Goal: Transaction & Acquisition: Purchase product/service

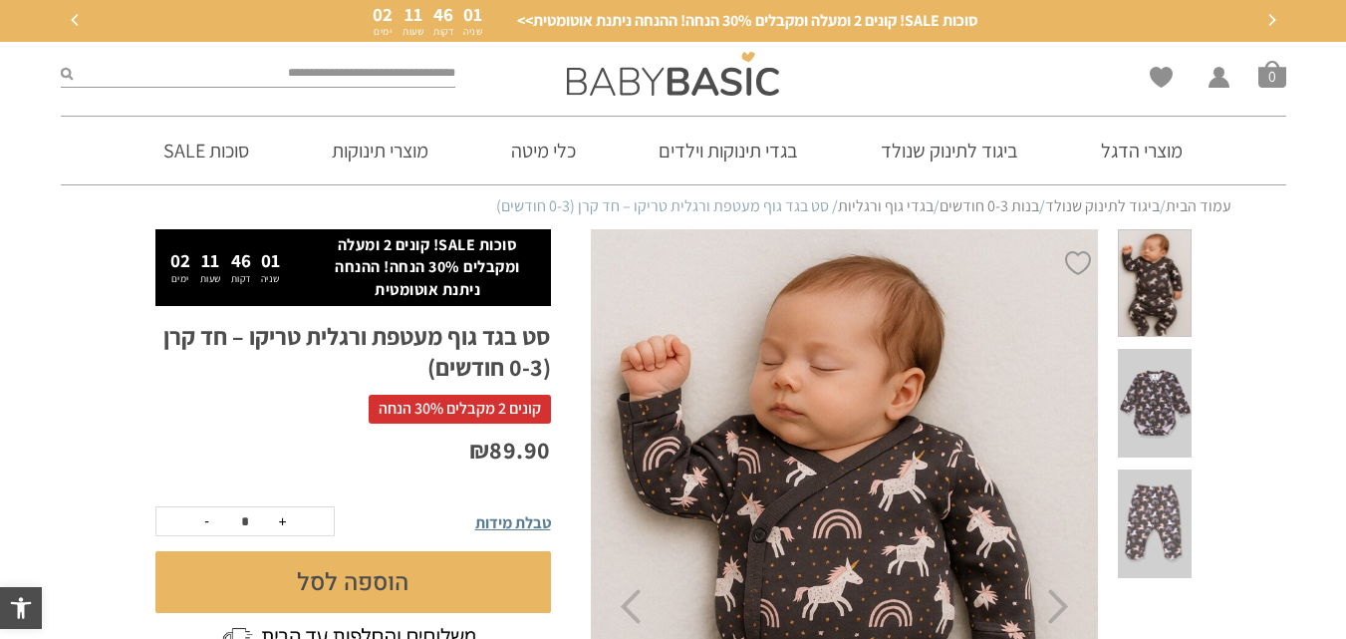
click at [876, 201] on link "בגדי גוף ורגליות" at bounding box center [886, 205] width 96 height 21
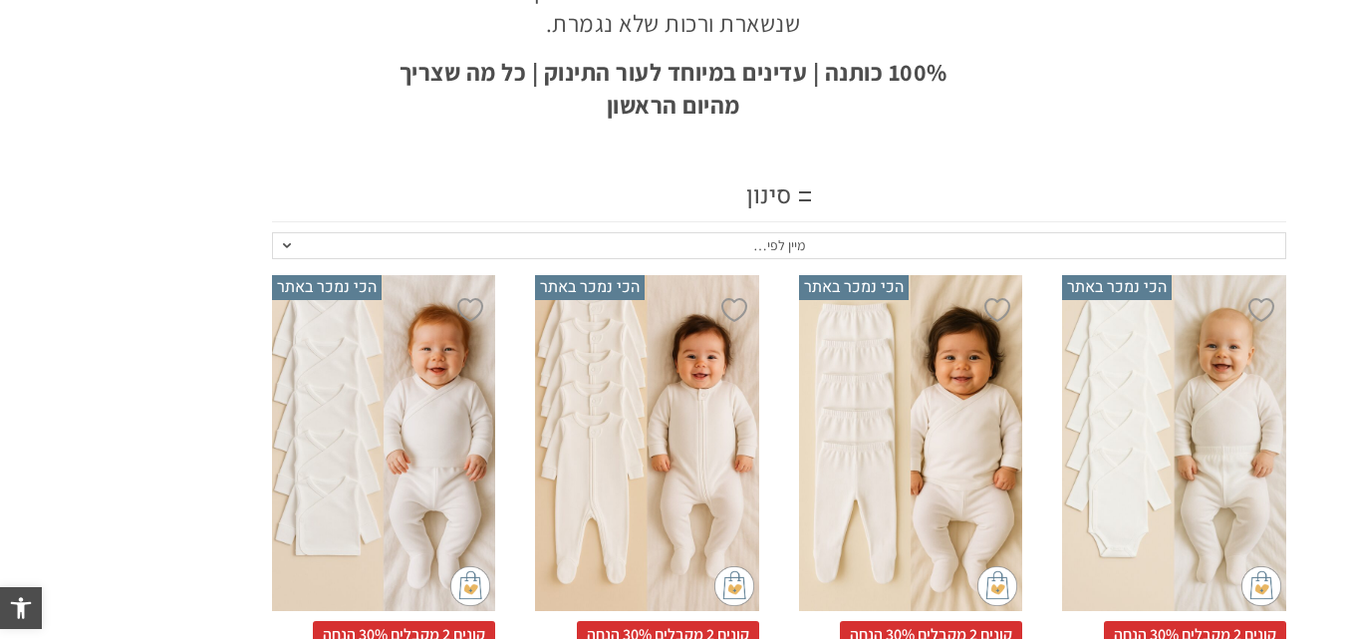
scroll to position [330, 0]
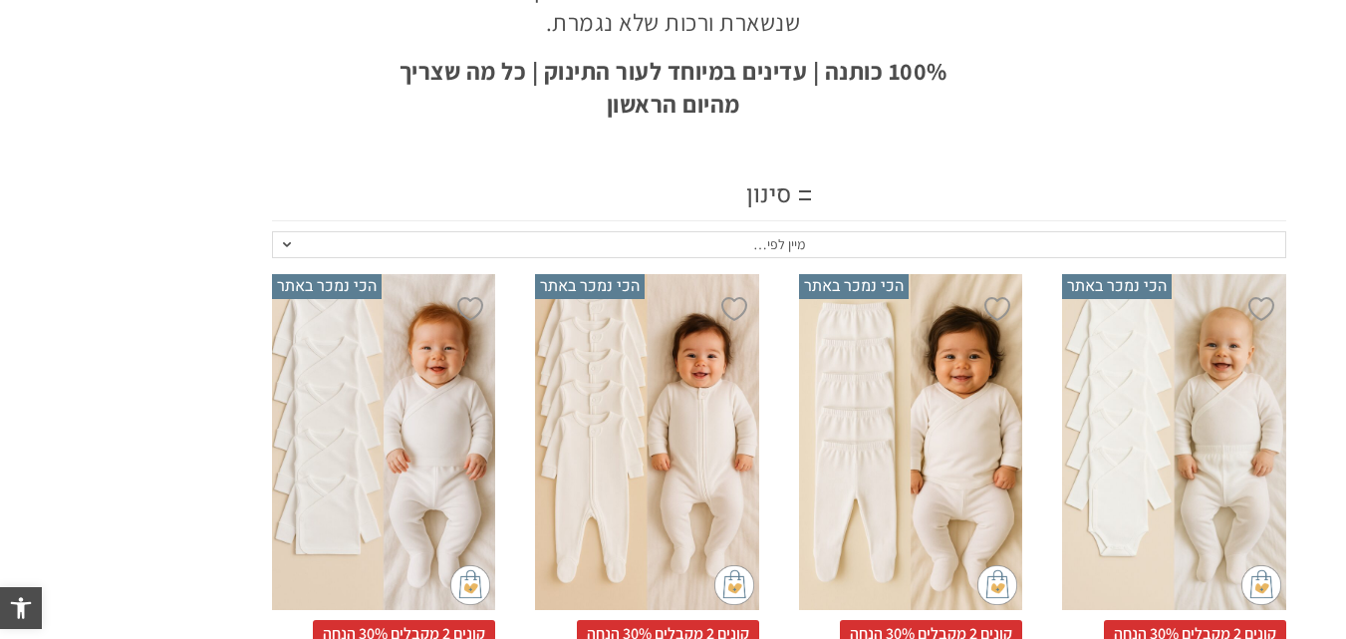
click at [781, 185] on div "סינון" at bounding box center [778, 196] width 1013 height 50
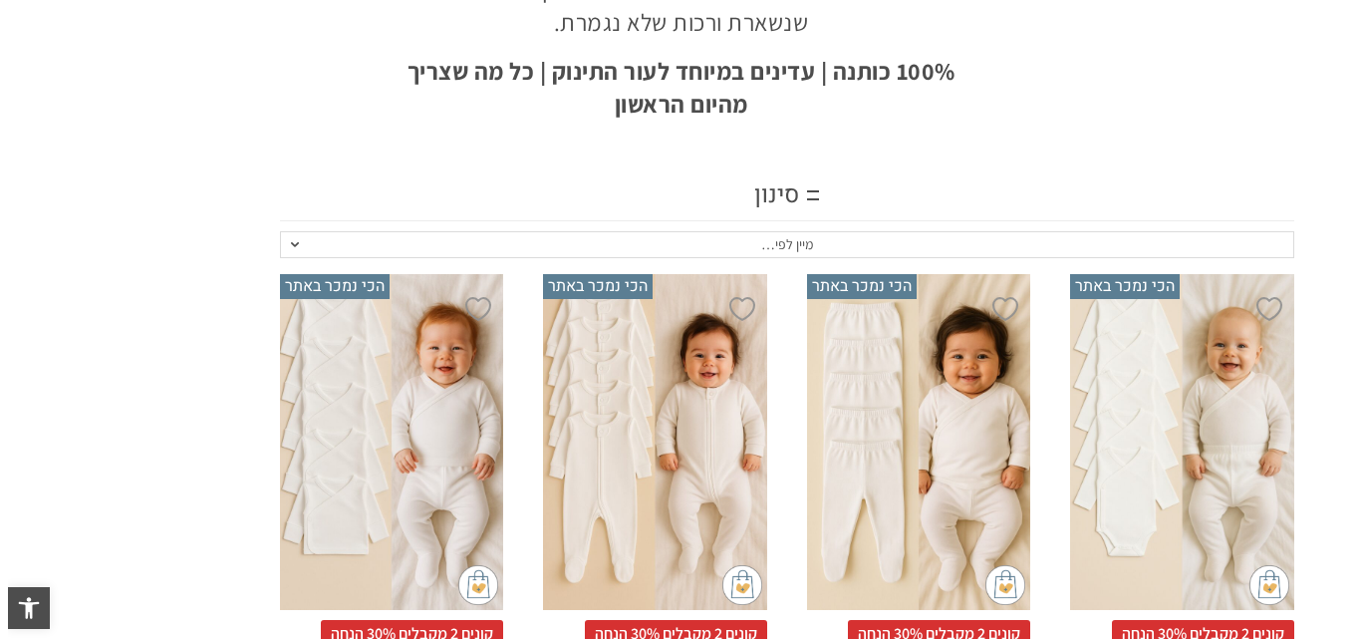
scroll to position [0, 0]
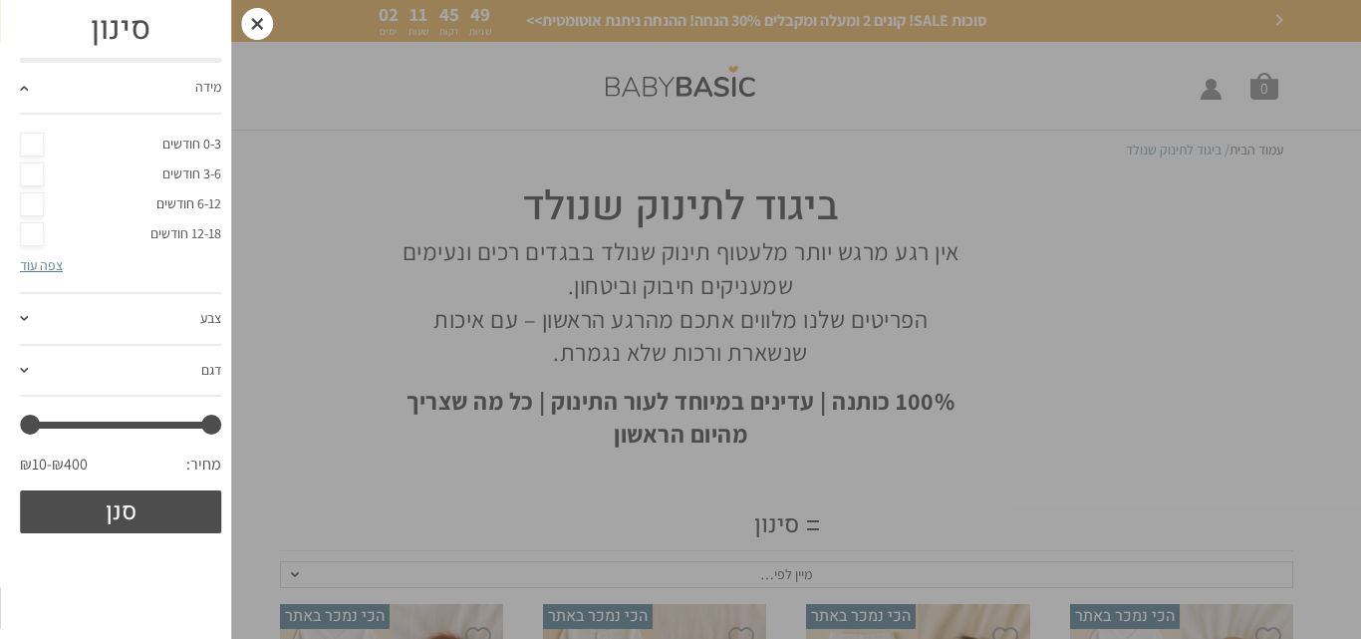
click at [150, 377] on link "דגם" at bounding box center [120, 372] width 201 height 52
click at [49, 367] on link "צפה עוד" at bounding box center [41, 368] width 43 height 18
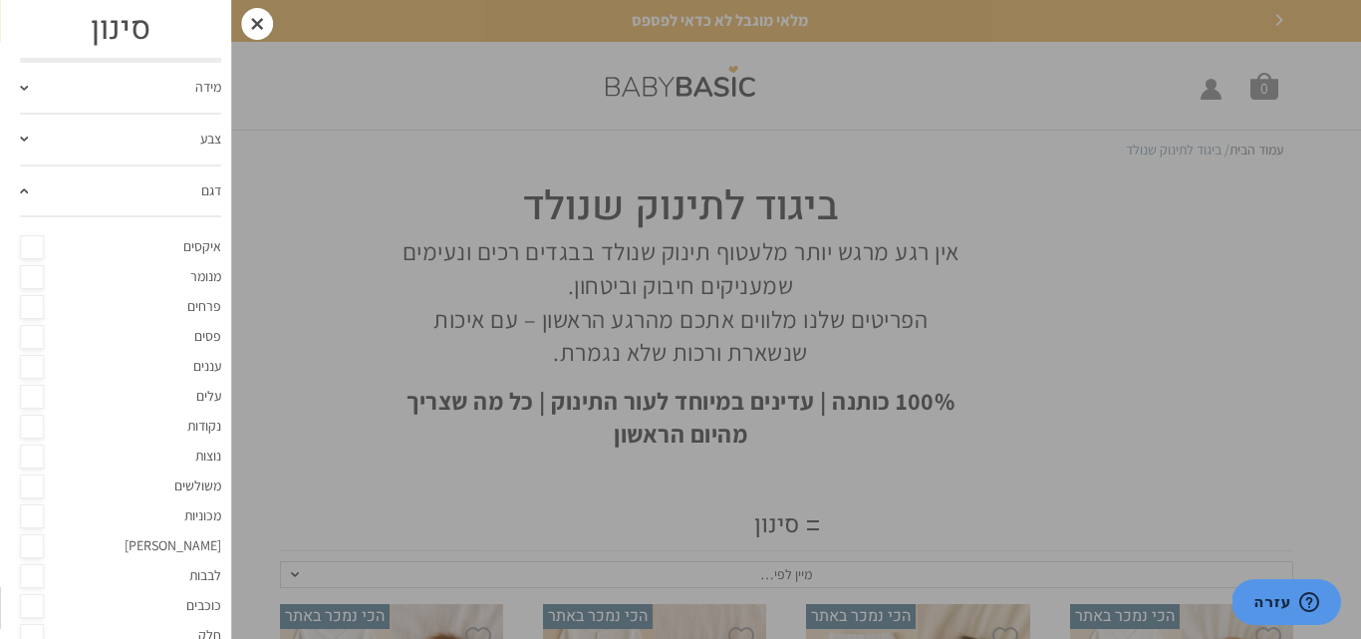
click at [253, 32] on div at bounding box center [257, 24] width 32 height 32
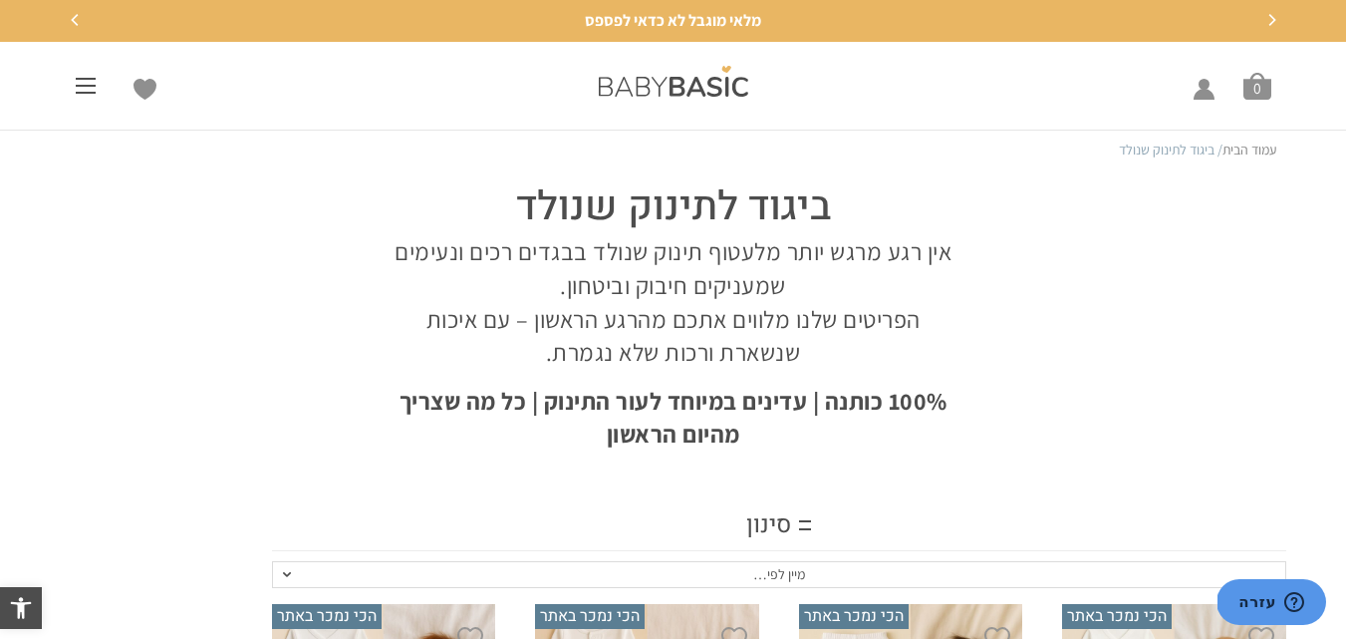
click at [74, 94] on div "מוצרי הדגל – הכי נמכר באתר>> ביגוד לתינוק שנולד (0-3 חודשים) תינוק שנולד – כל מ…" at bounding box center [92, 85] width 83 height 41
click at [89, 86] on span at bounding box center [86, 86] width 20 height 2
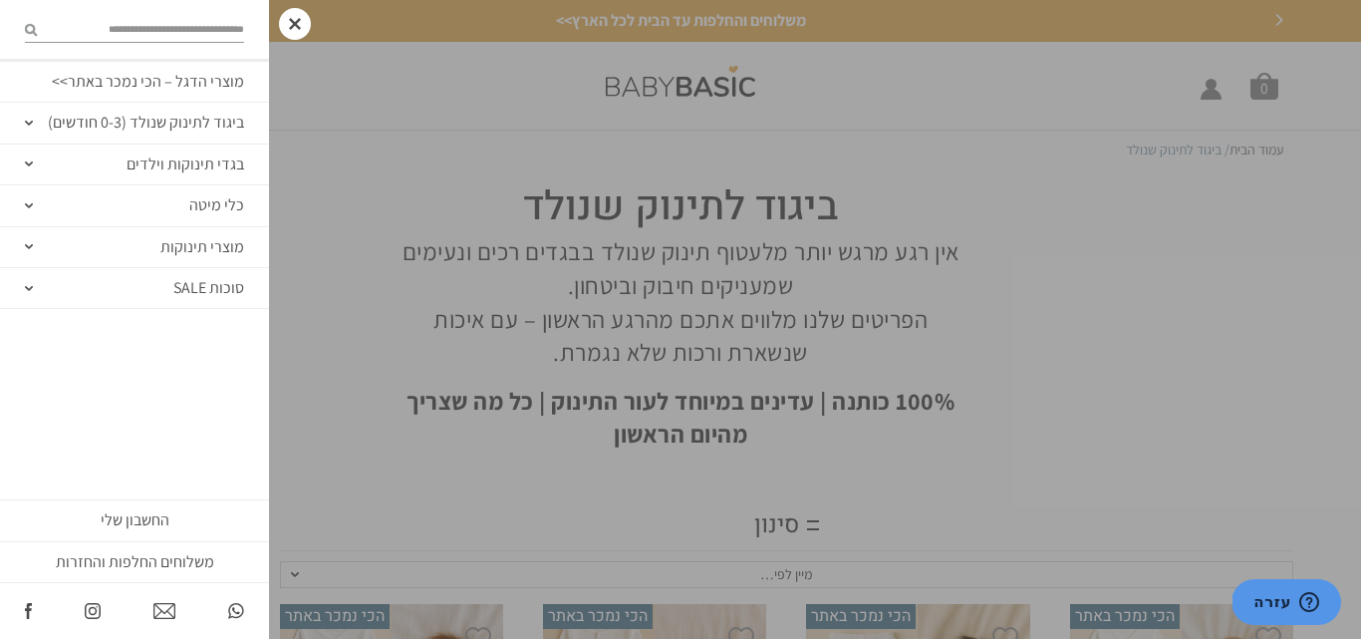
click at [197, 29] on input "search" at bounding box center [140, 29] width 207 height 26
type input "******"
click at [25, 16] on button "submit" at bounding box center [31, 29] width 12 height 26
click at [34, 32] on icon "submit" at bounding box center [31, 29] width 12 height 13
click at [27, 26] on icon "submit" at bounding box center [31, 29] width 12 height 13
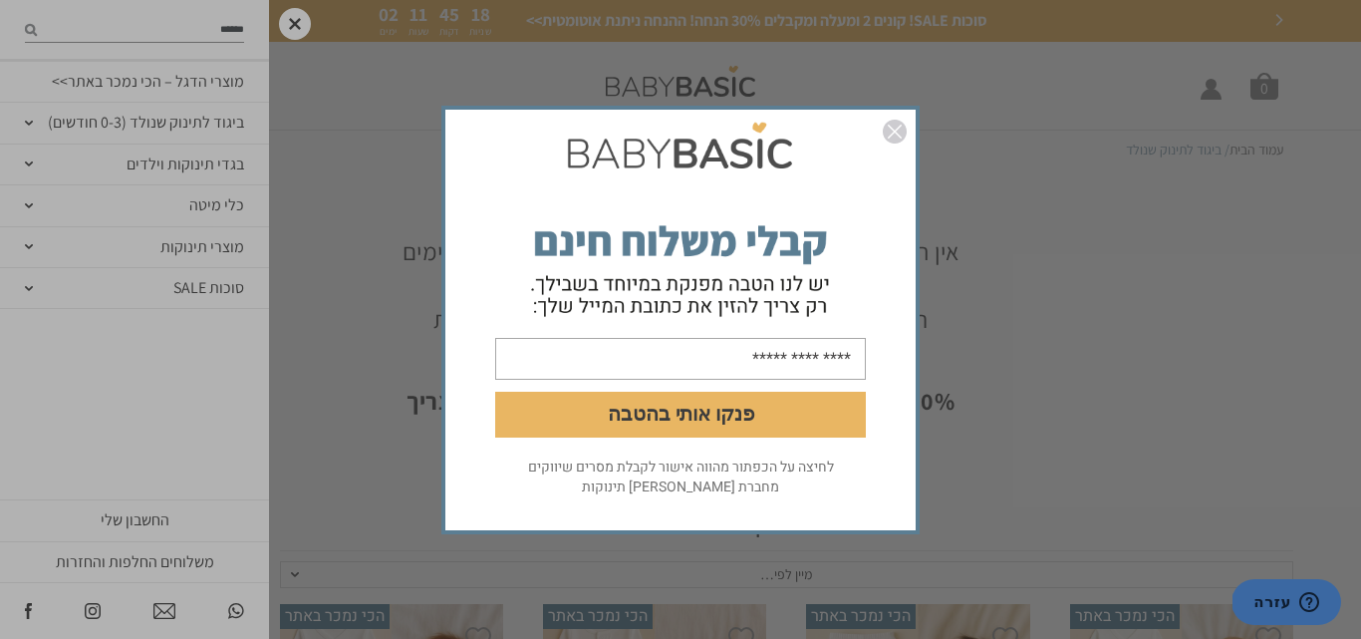
click at [899, 132] on img "סגור" at bounding box center [895, 132] width 24 height 24
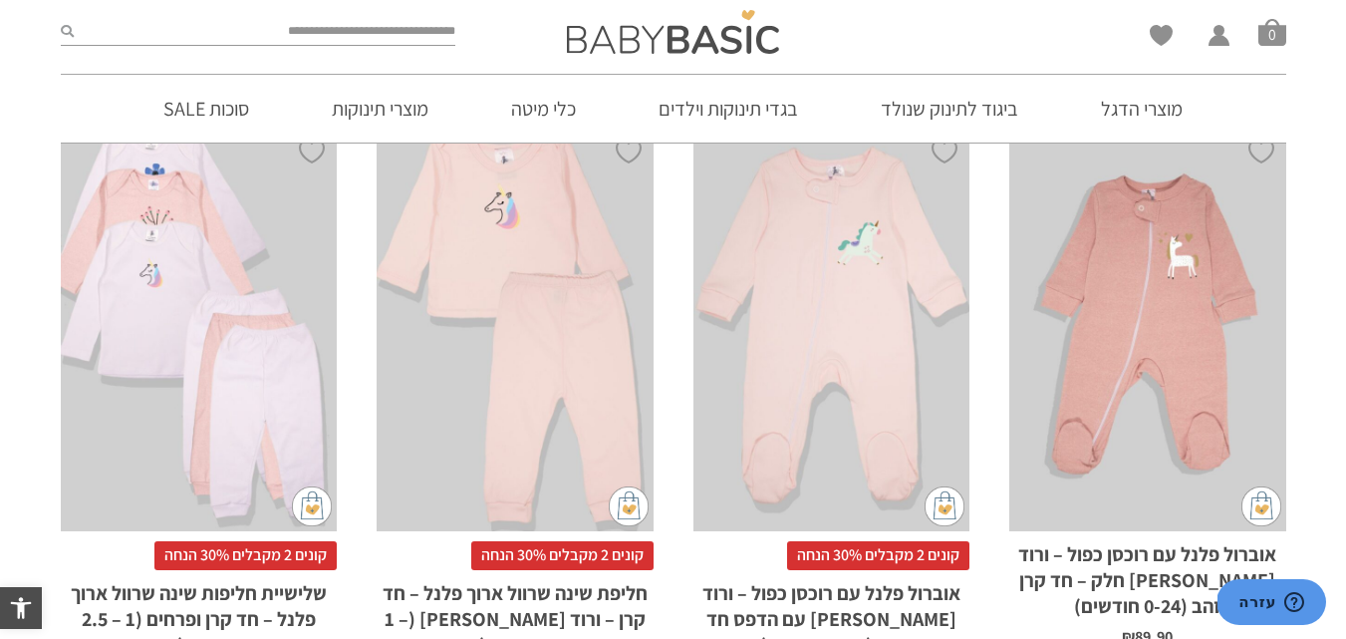
scroll to position [1699, 0]
